Goal: Task Accomplishment & Management: Use online tool/utility

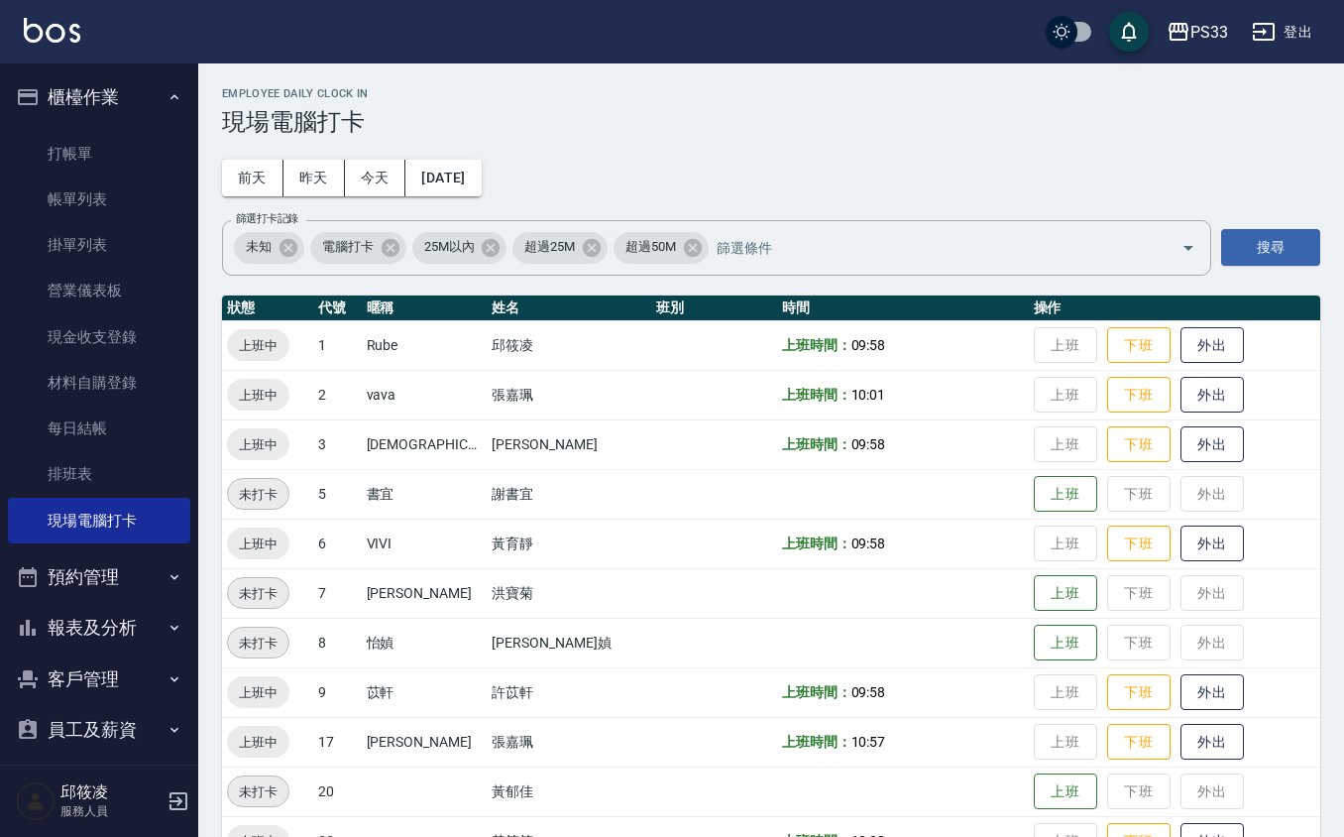
scroll to position [53, 0]
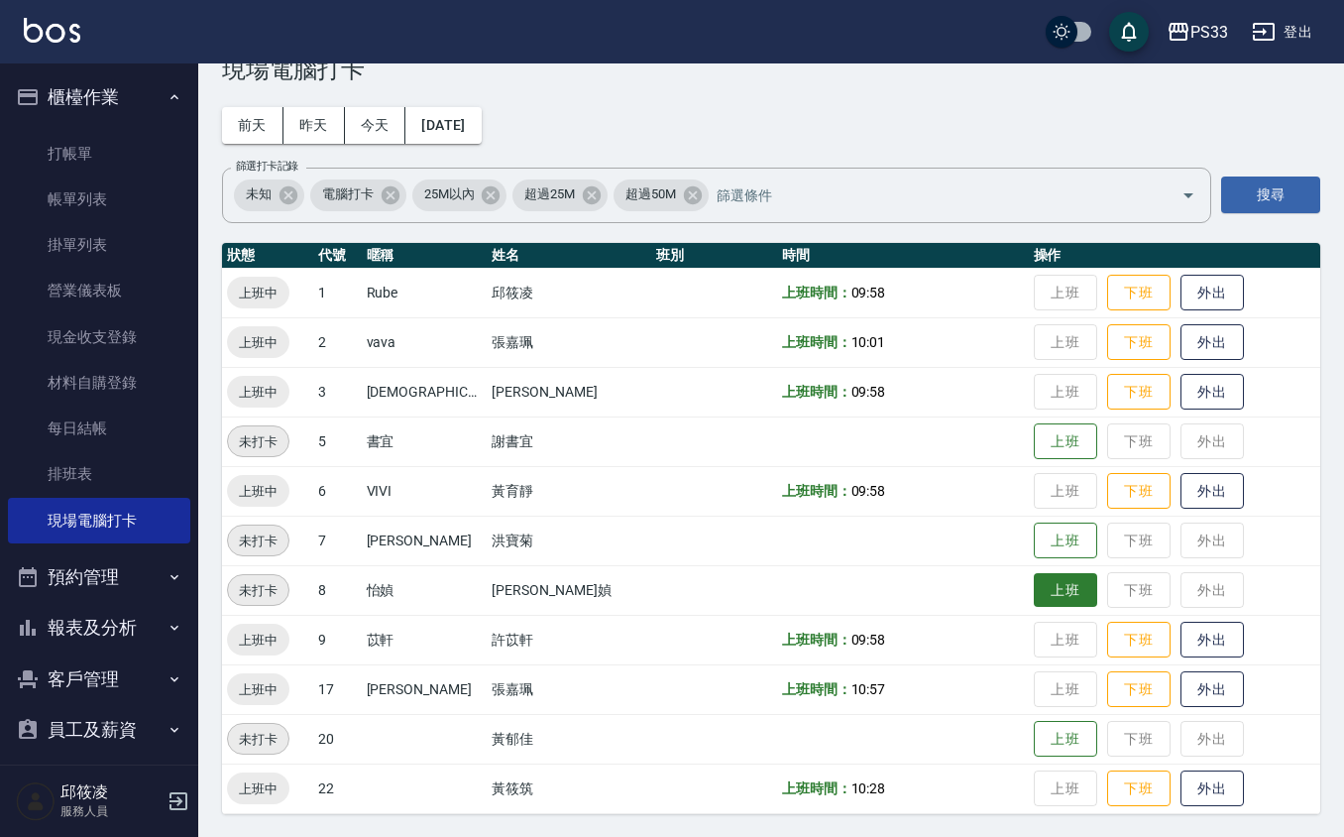
click at [1034, 585] on button "上班" at bounding box center [1065, 590] width 63 height 35
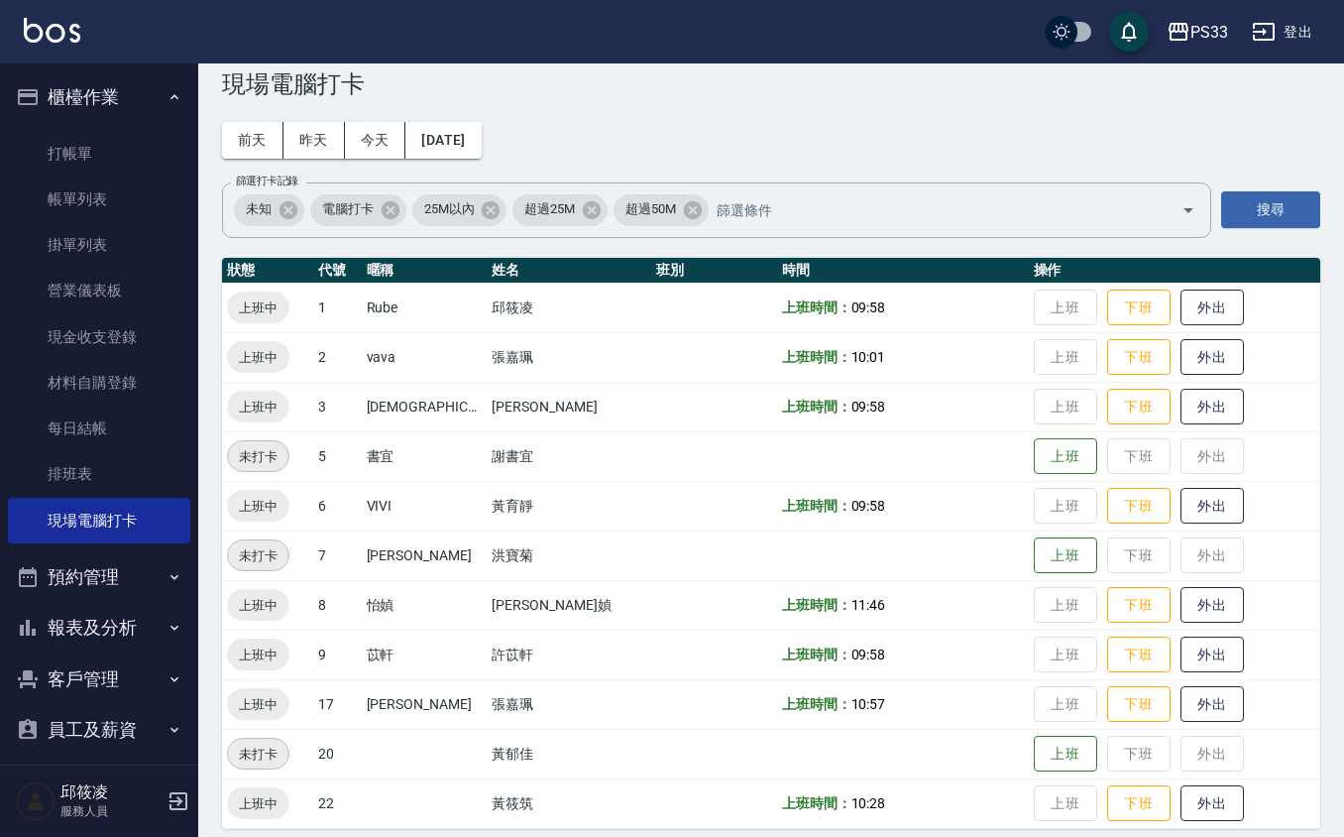
scroll to position [0, 0]
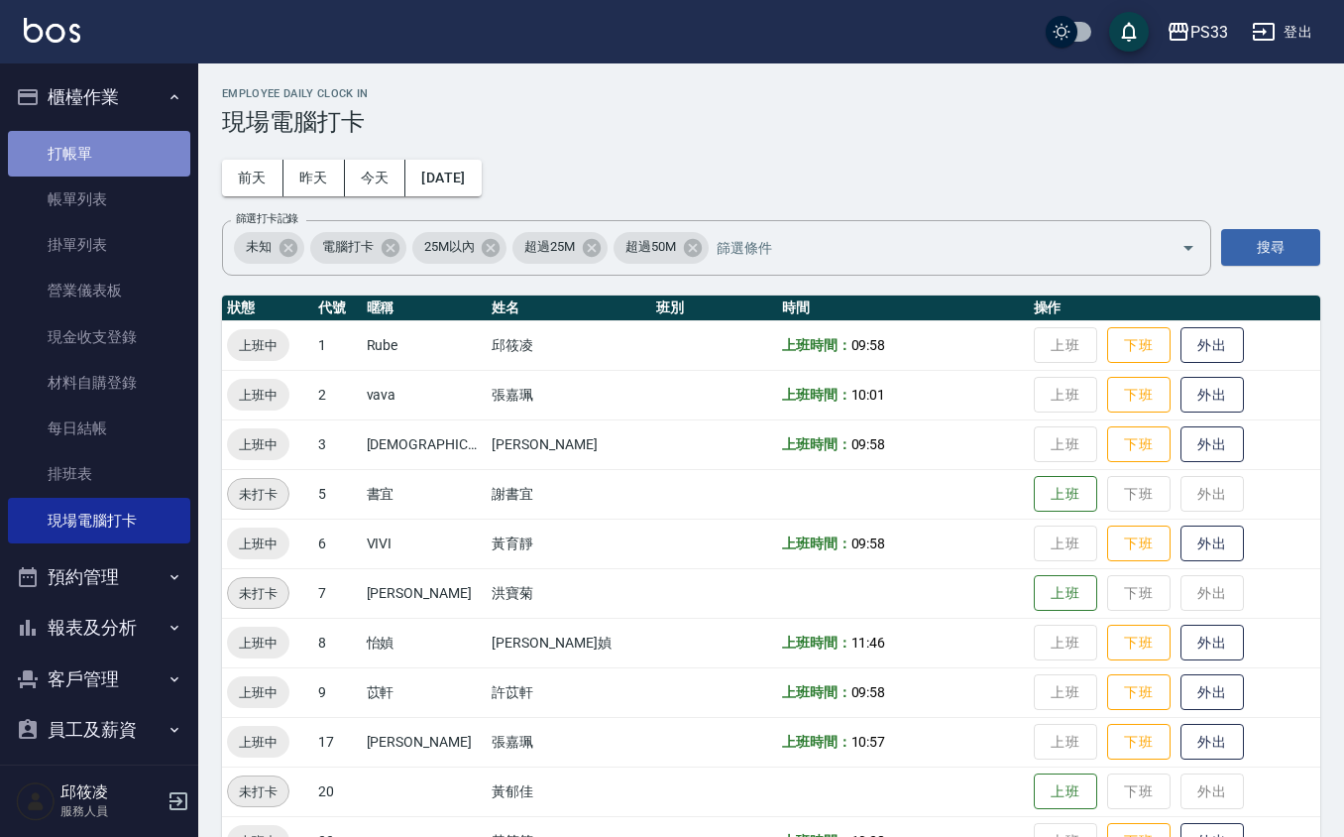
click at [108, 135] on link "打帳單" at bounding box center [99, 154] width 182 height 46
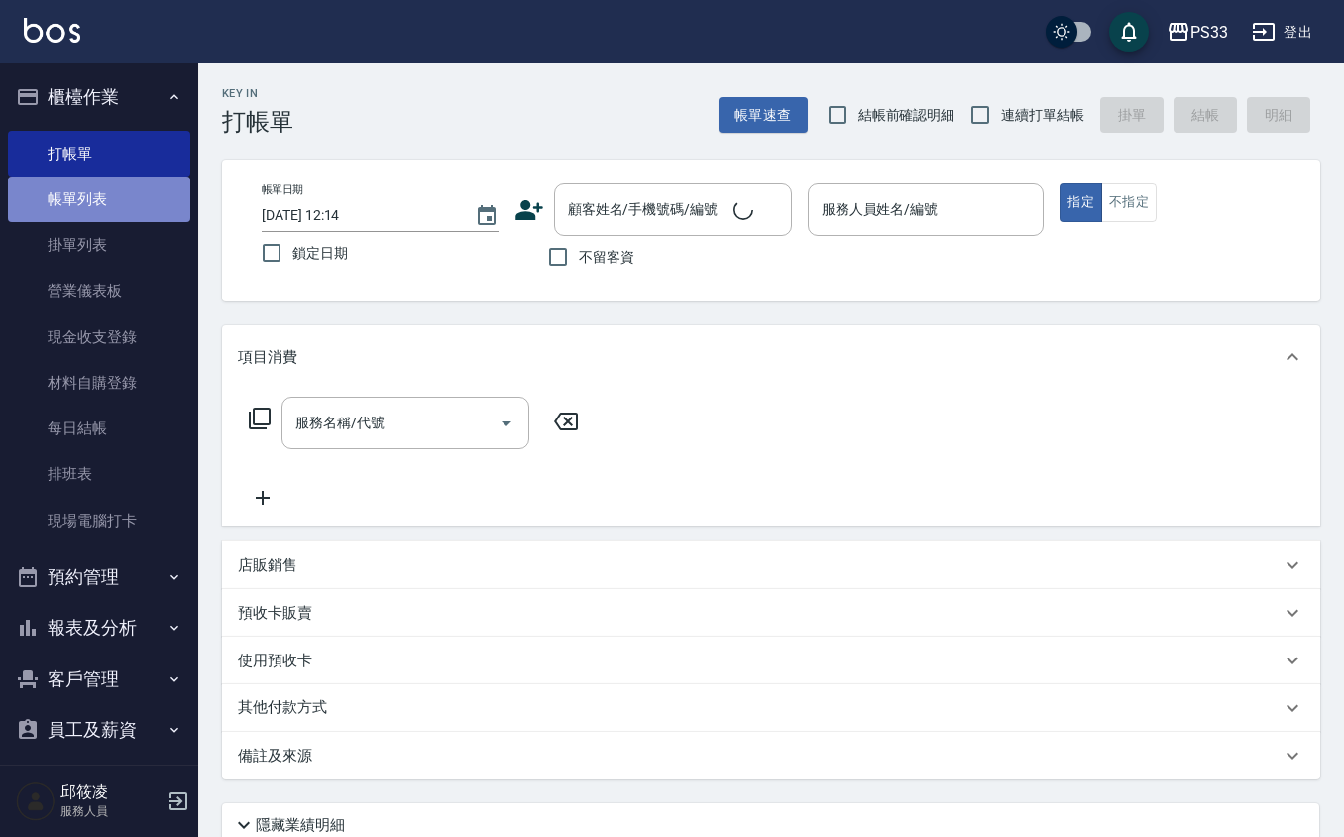
click at [99, 199] on link "帳單列表" at bounding box center [99, 199] width 182 height 46
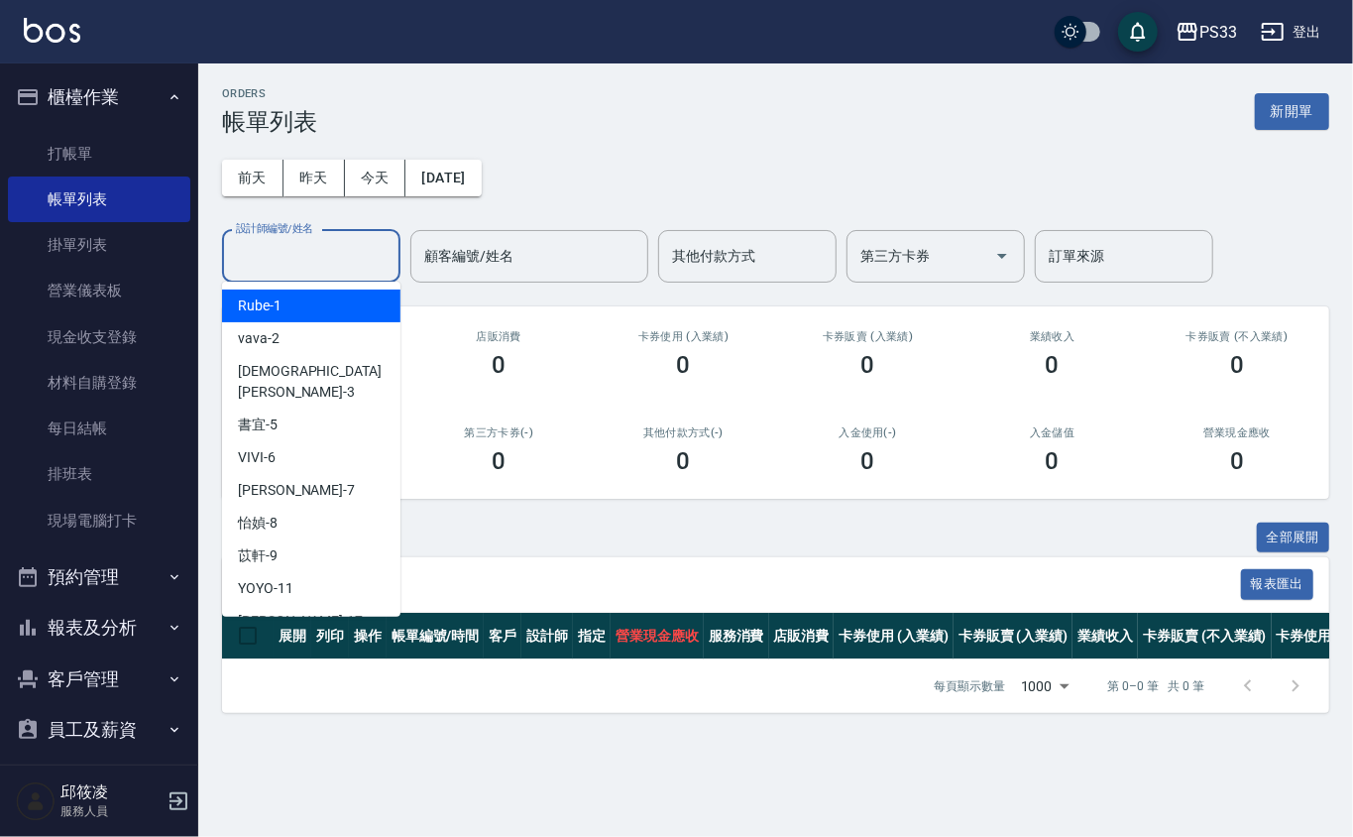
click at [305, 263] on input "設計師編號/姓名" at bounding box center [311, 256] width 161 height 35
click at [326, 605] on div "[PERSON_NAME] -17" at bounding box center [311, 621] width 178 height 33
type input "[PERSON_NAME]-17"
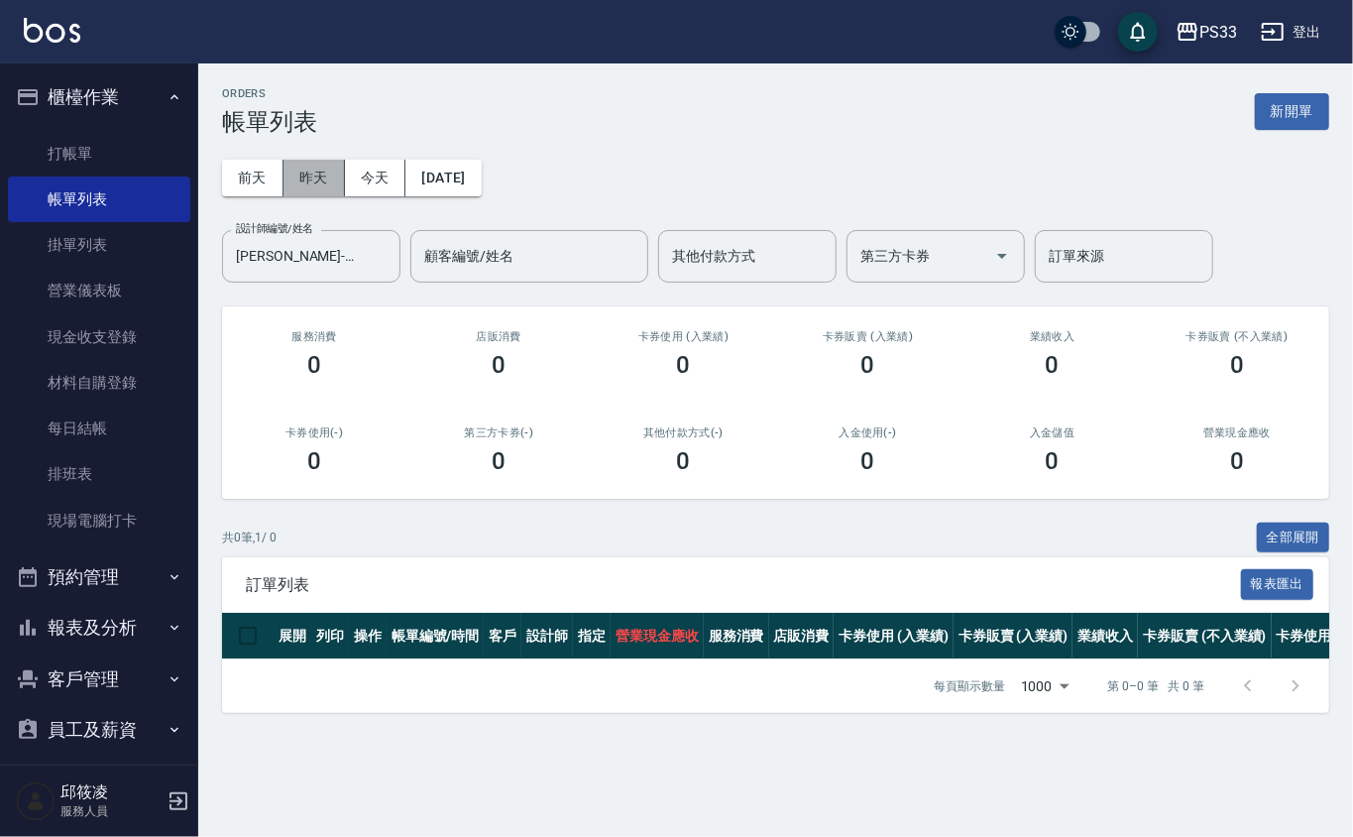
click at [318, 168] on button "昨天" at bounding box center [313, 178] width 61 height 37
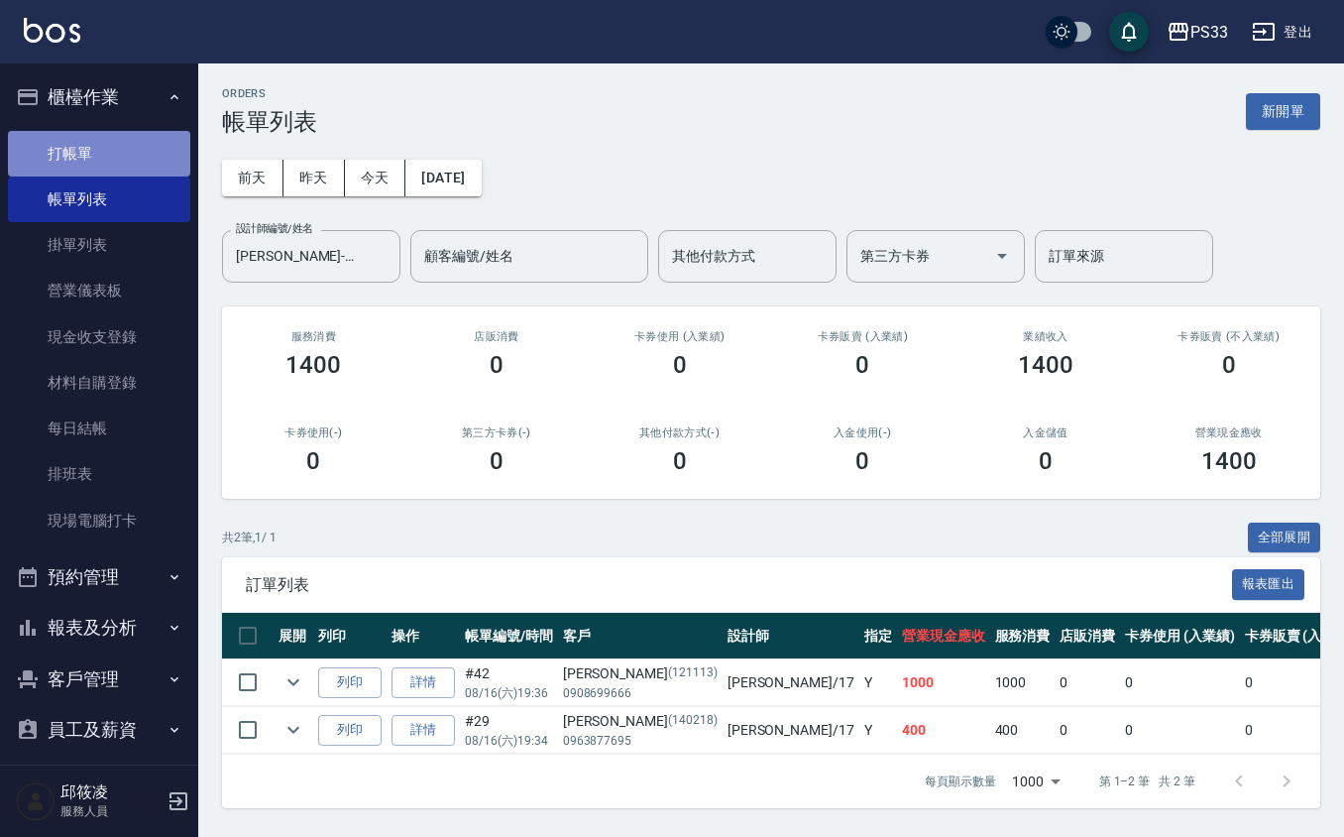
click at [99, 151] on link "打帳單" at bounding box center [99, 154] width 182 height 46
